Goal: Transaction & Acquisition: Purchase product/service

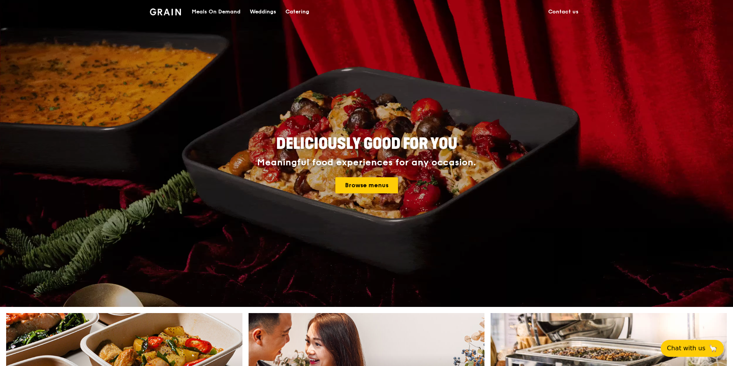
click at [226, 11] on div "Meals On Demand" at bounding box center [216, 11] width 49 height 23
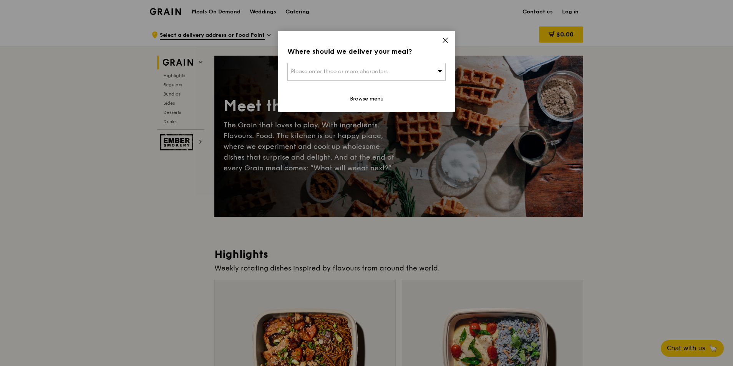
click at [449, 38] on div "Where should we deliver your meal? Please enter three or more characters Browse…" at bounding box center [366, 71] width 177 height 81
click at [446, 41] on icon at bounding box center [445, 40] width 5 height 5
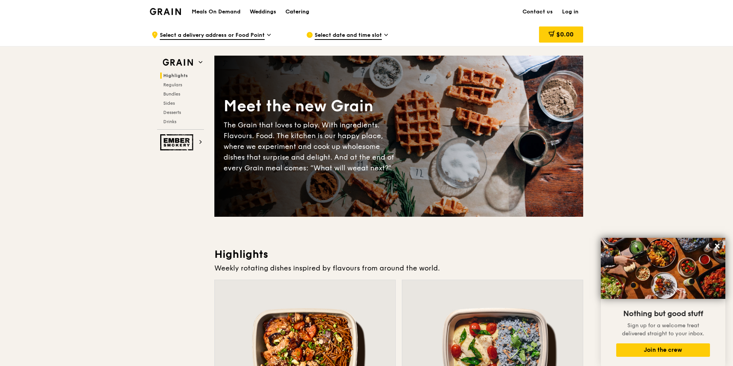
click at [308, 9] on div "Catering" at bounding box center [297, 11] width 24 height 23
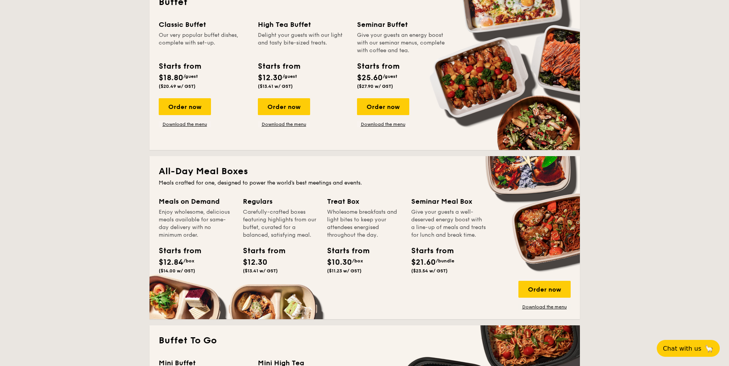
scroll to position [384, 0]
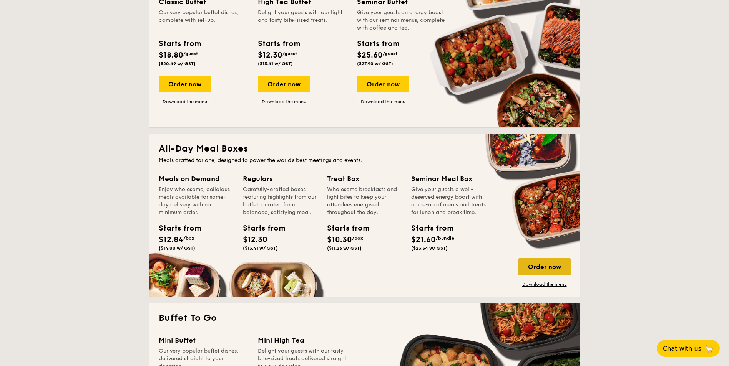
click at [548, 263] on div "Order now" at bounding box center [544, 266] width 52 height 17
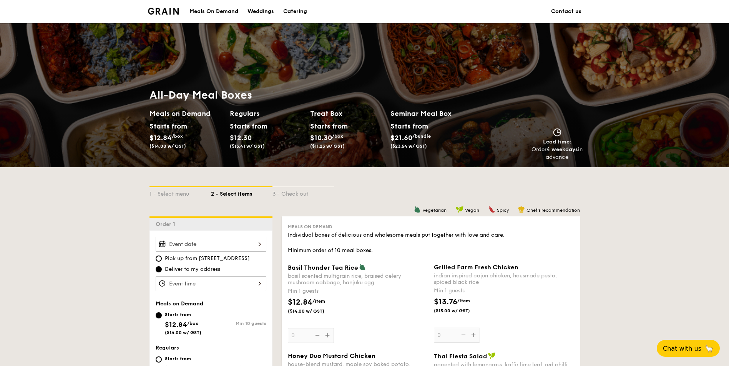
click at [298, 9] on div "Catering" at bounding box center [295, 11] width 24 height 23
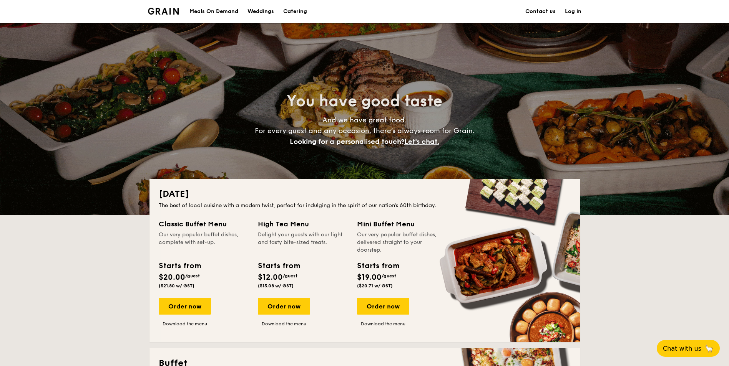
click at [575, 8] on link "Log in" at bounding box center [573, 11] width 17 height 23
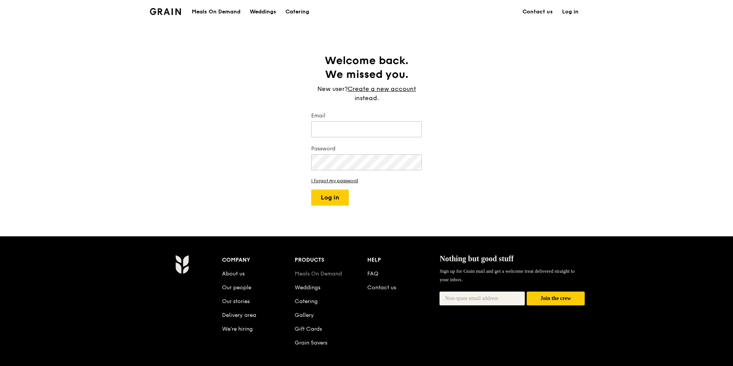
click at [318, 272] on link "Meals On Demand" at bounding box center [318, 274] width 47 height 7
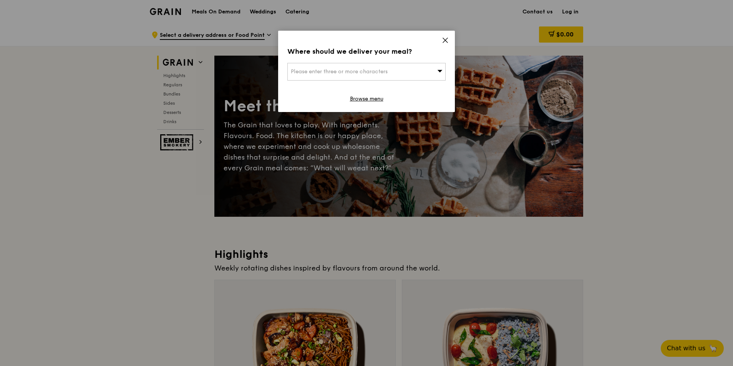
click at [429, 71] on div "Please enter three or more characters" at bounding box center [366, 72] width 158 height 18
click at [444, 40] on icon at bounding box center [445, 40] width 5 height 5
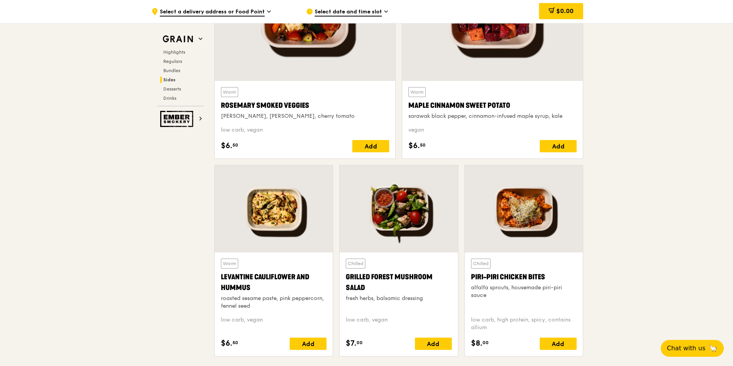
scroll to position [1997, 0]
